Goal: Information Seeking & Learning: Find specific fact

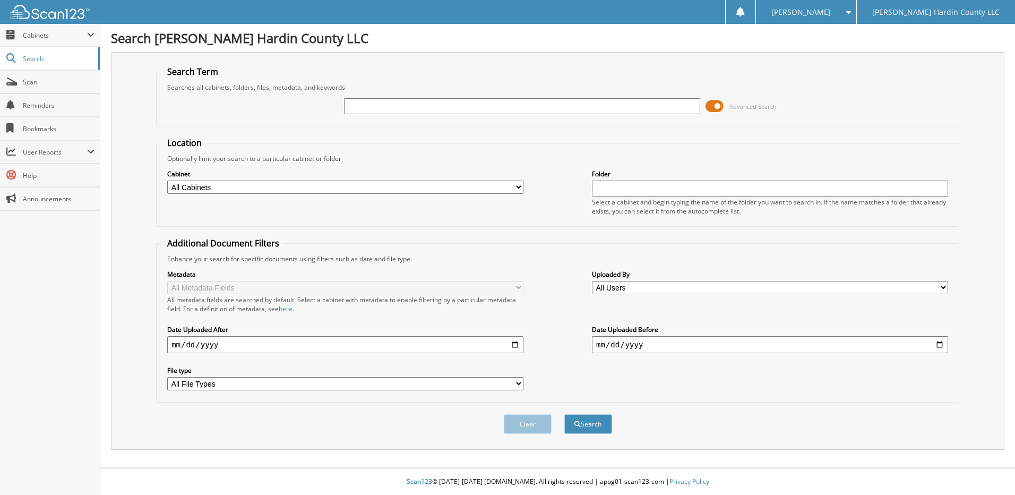
drag, startPoint x: 718, startPoint y: 106, endPoint x: 697, endPoint y: 106, distance: 20.2
click at [697, 106] on div "Advanced Search" at bounding box center [557, 106] width 791 height 29
click at [362, 102] on input "text" at bounding box center [522, 106] width 356 height 16
type input "6077380"
click at [564, 414] on button "Search" at bounding box center [588, 424] width 48 height 20
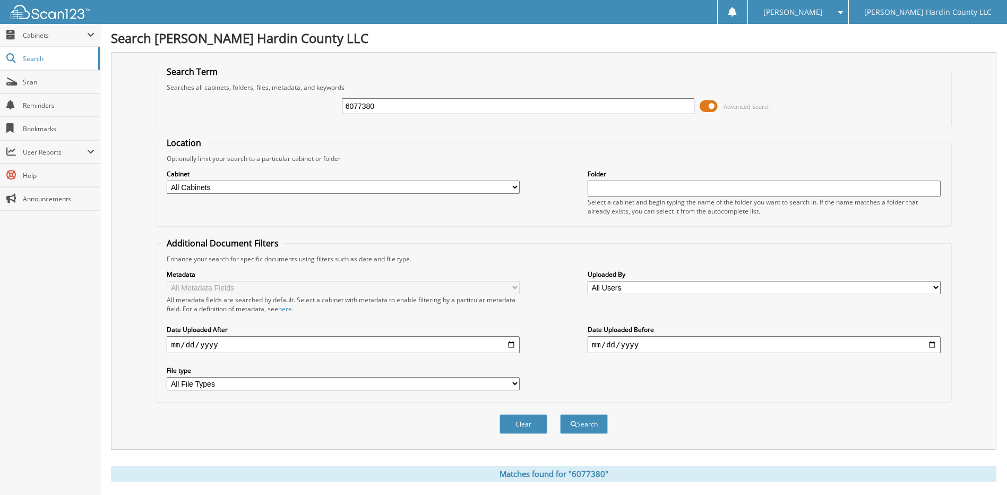
click at [560, 414] on button "Search" at bounding box center [584, 424] width 48 height 20
click at [406, 100] on input "6077380" at bounding box center [518, 106] width 353 height 16
type input "6"
